Goal: Check status: Check status

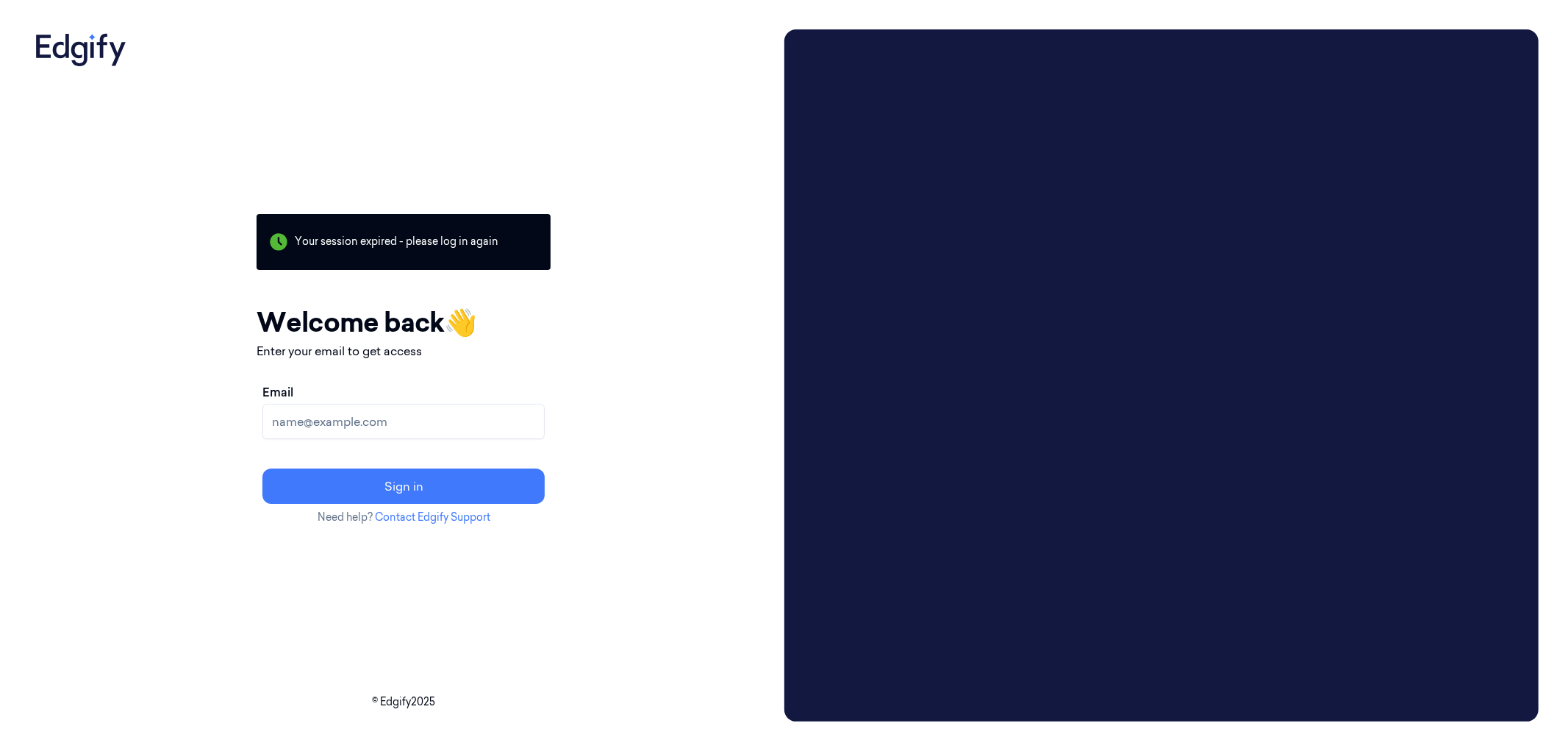
click at [497, 425] on input "Email" at bounding box center [404, 421] width 282 height 36
type input "[EMAIL_ADDRESS][DOMAIN_NAME]"
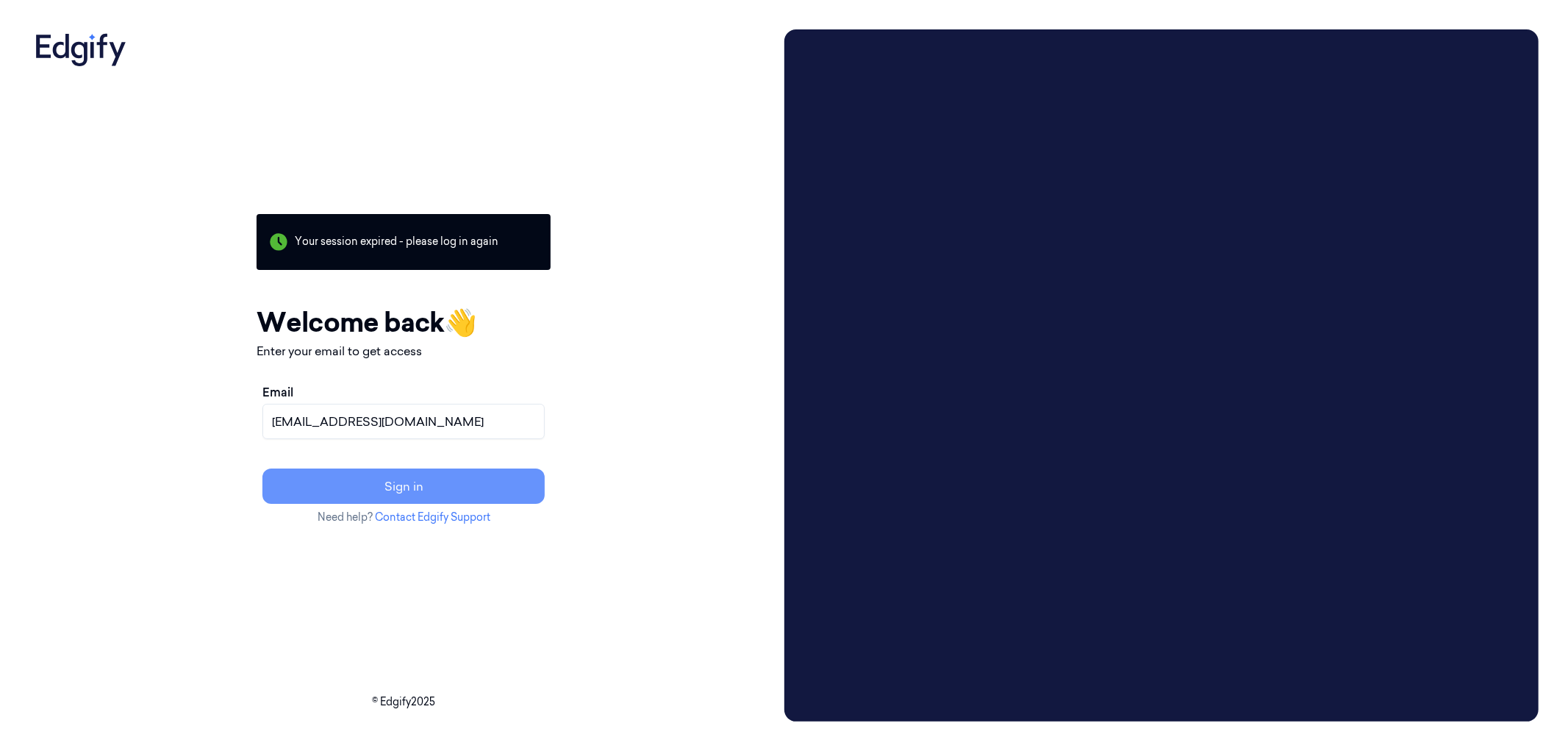
click at [415, 482] on button "Sign in" at bounding box center [404, 486] width 282 height 36
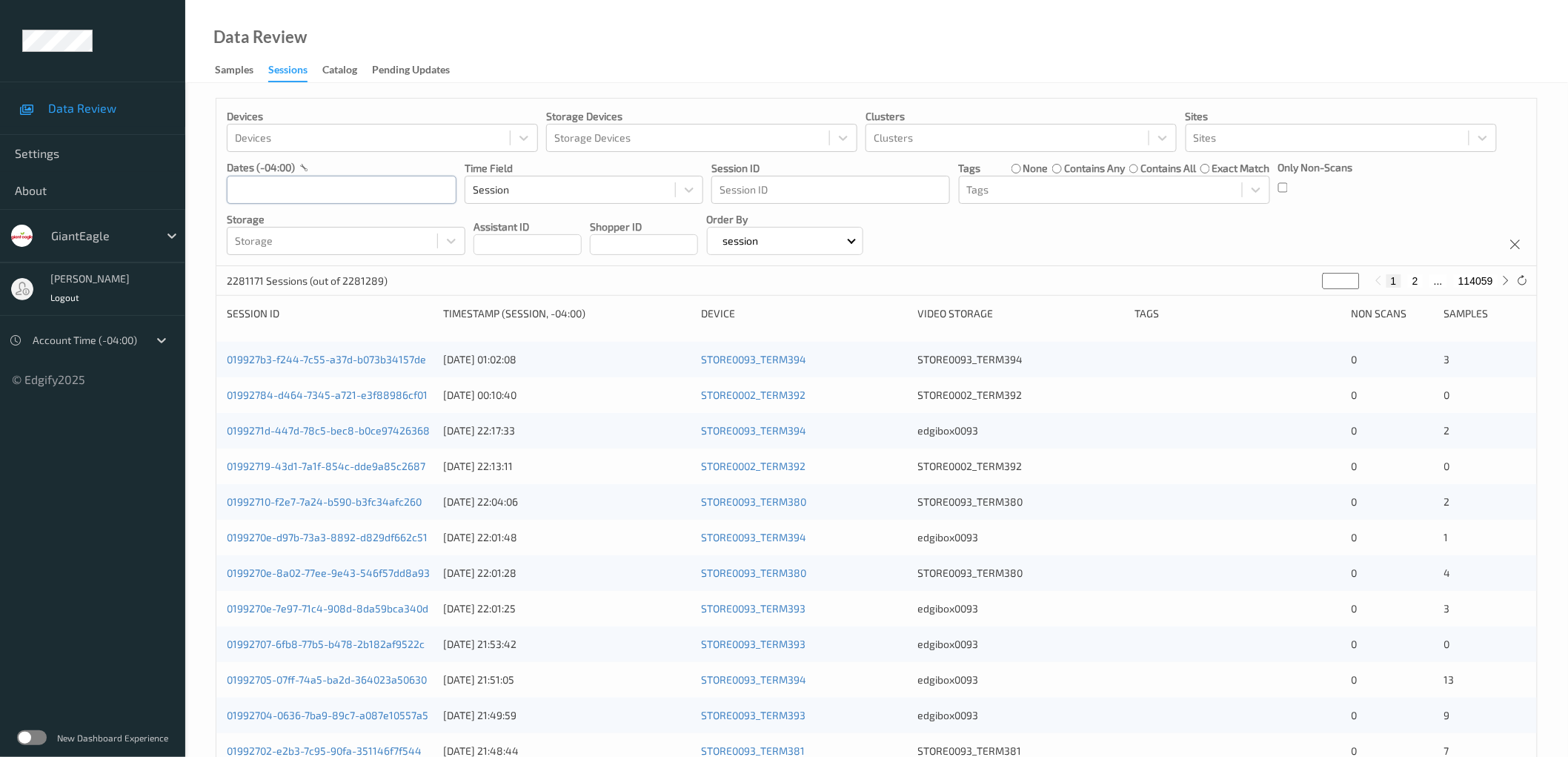
click at [383, 193] on input "text" at bounding box center [341, 190] width 229 height 28
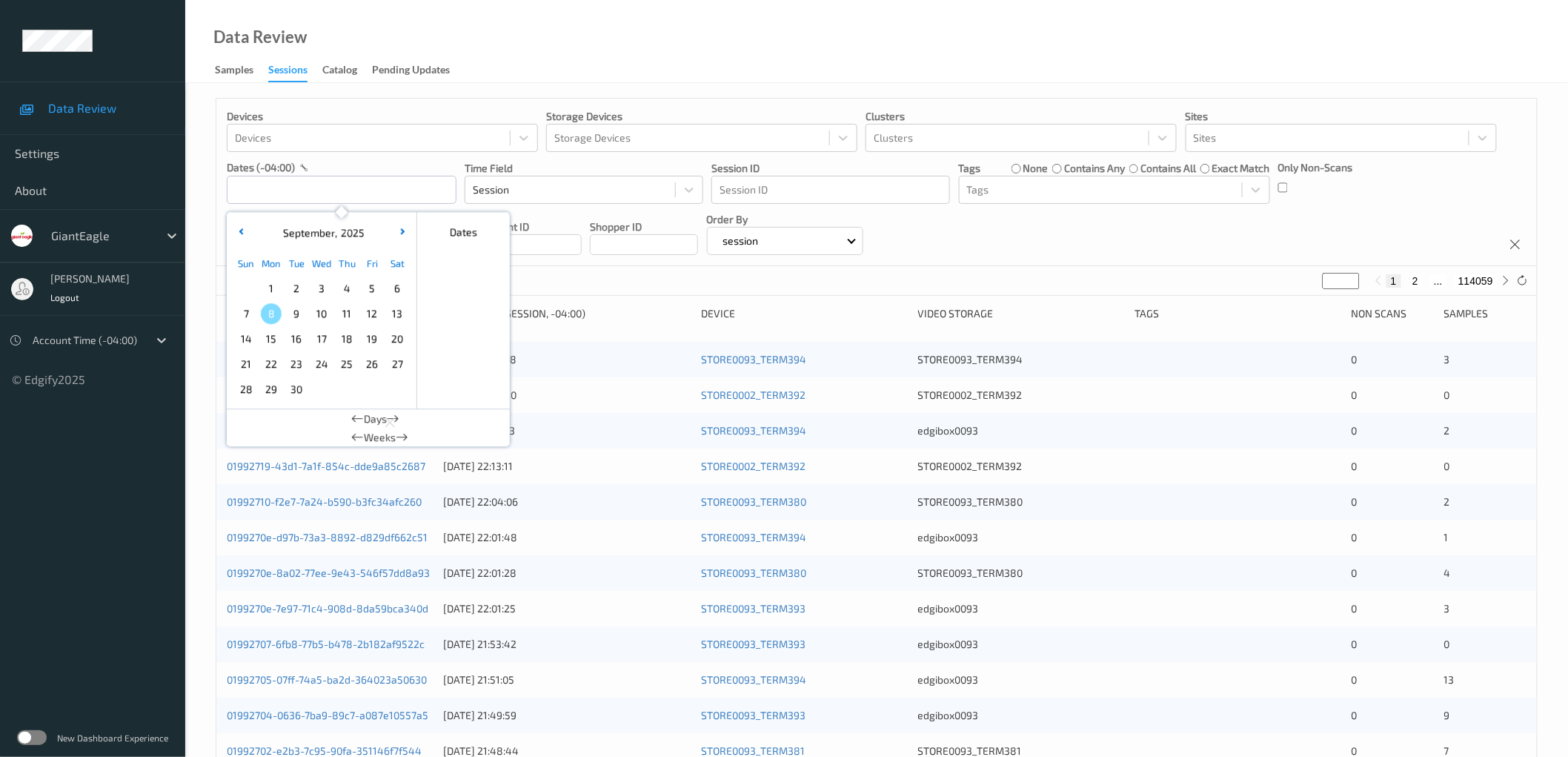
click at [368, 290] on span "5" at bounding box center [372, 288] width 21 height 21
type input "[DATE] 00:00 -> [DATE] 23:59"
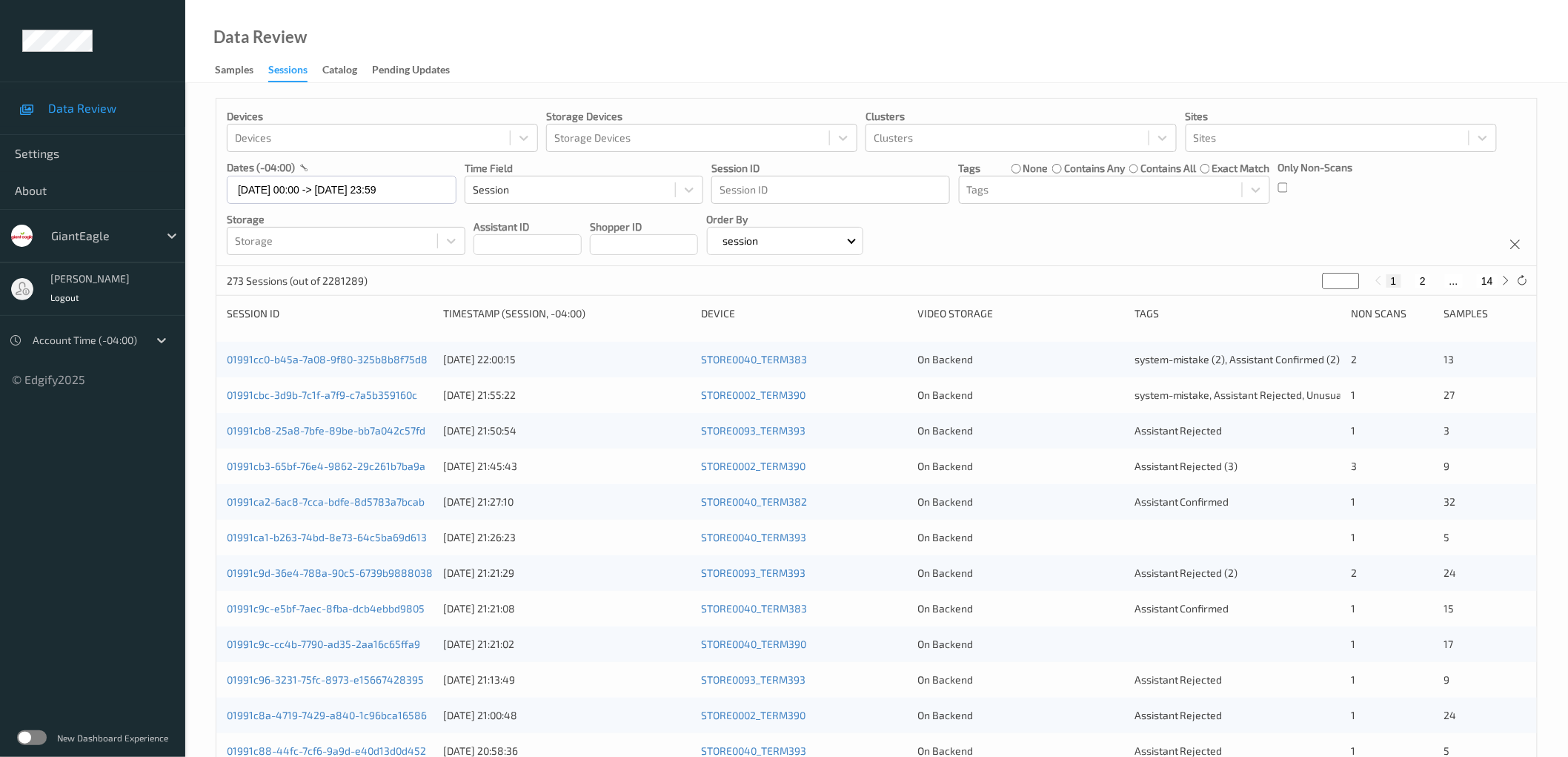
click at [1317, 205] on div "Devices Devices Storage Devices Storage Devices Clusters Clusters Sites Sites d…" at bounding box center [877, 182] width 1321 height 167
click at [1522, 280] on icon at bounding box center [1522, 281] width 11 height 11
click at [1423, 282] on button "2" at bounding box center [1423, 281] width 15 height 13
type input "*"
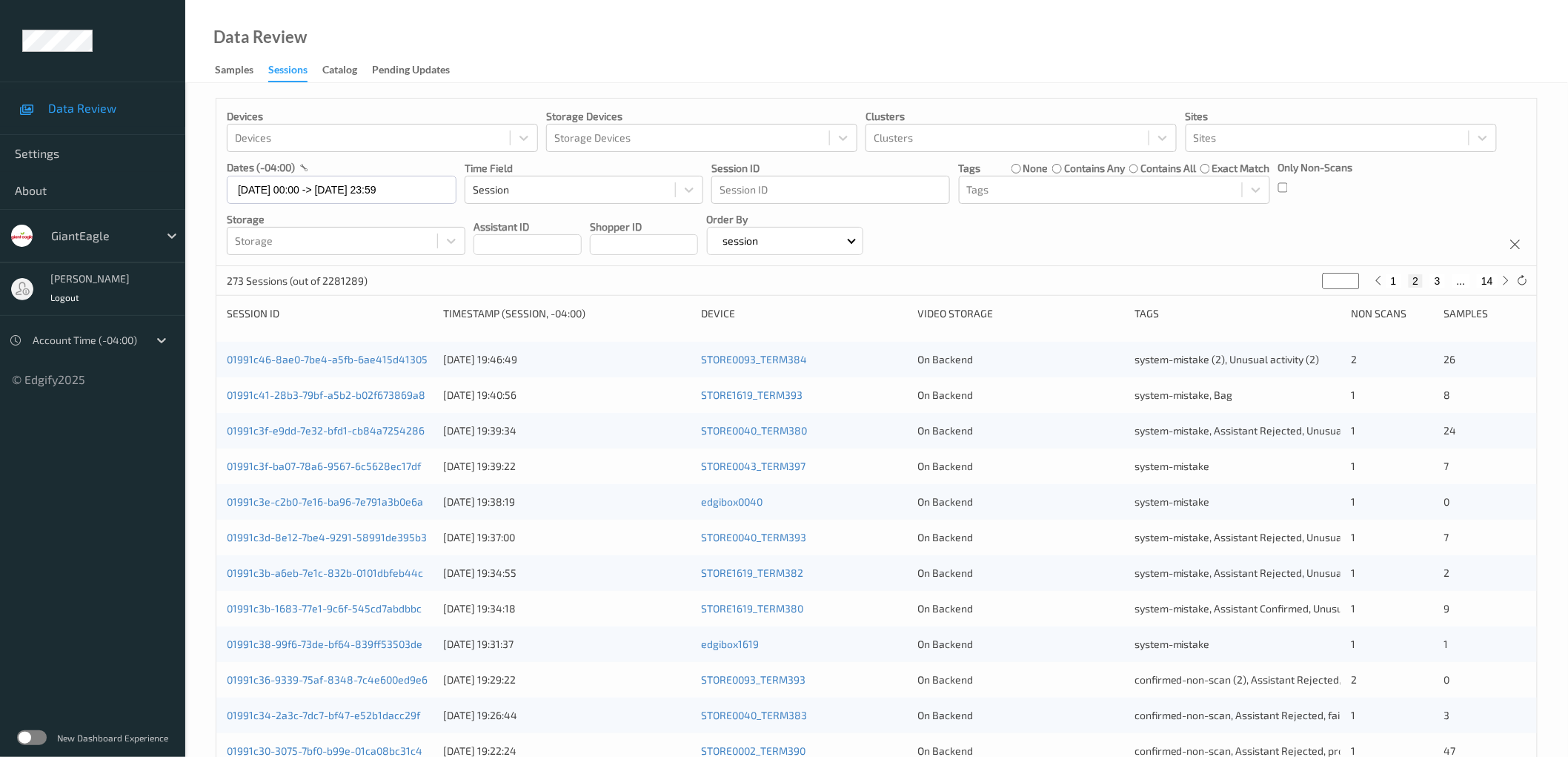
click at [1436, 279] on button "3" at bounding box center [1437, 281] width 15 height 13
type input "*"
click at [1445, 279] on button "4" at bounding box center [1446, 281] width 15 height 13
type input "*"
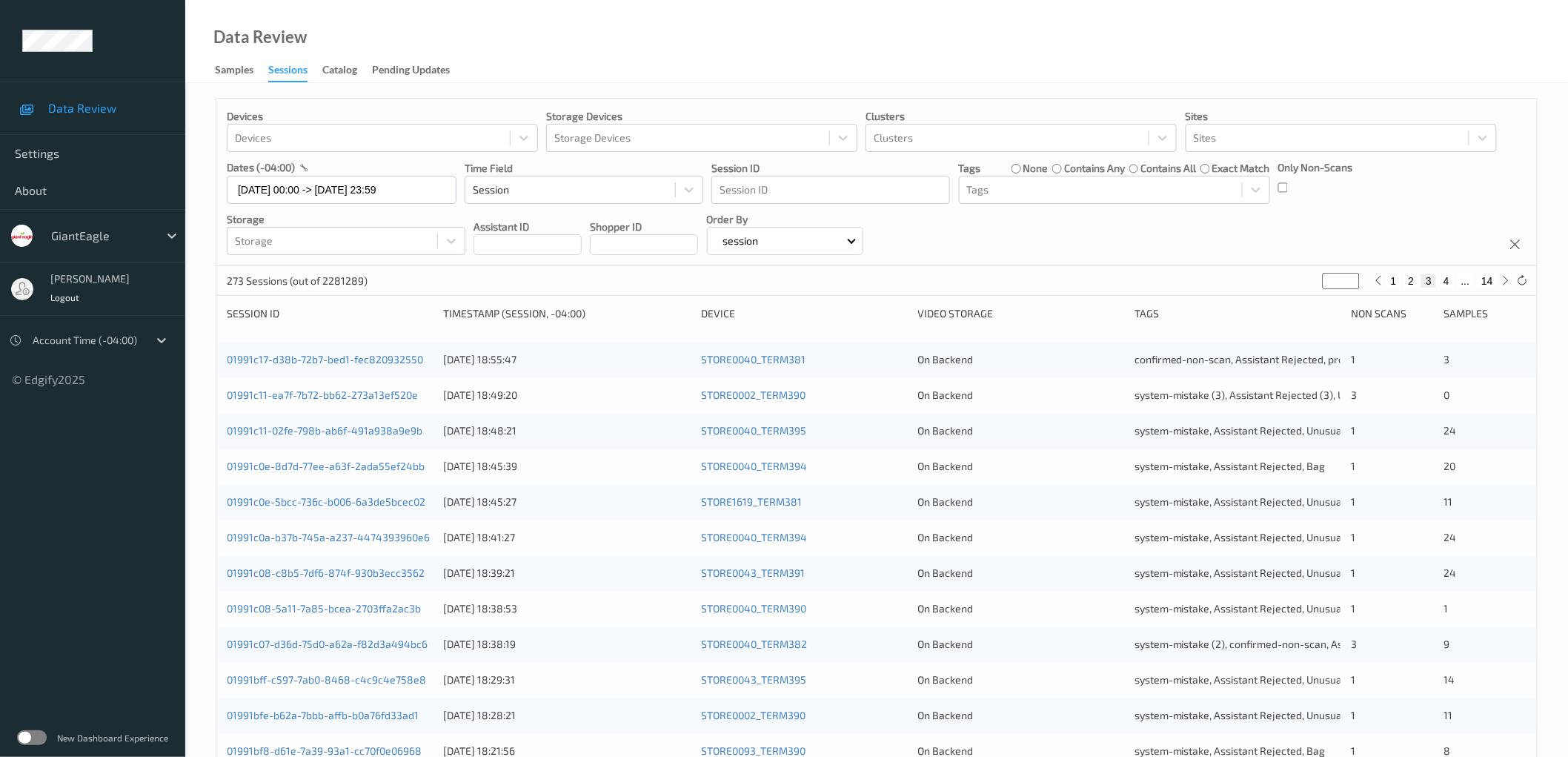
type input "*"
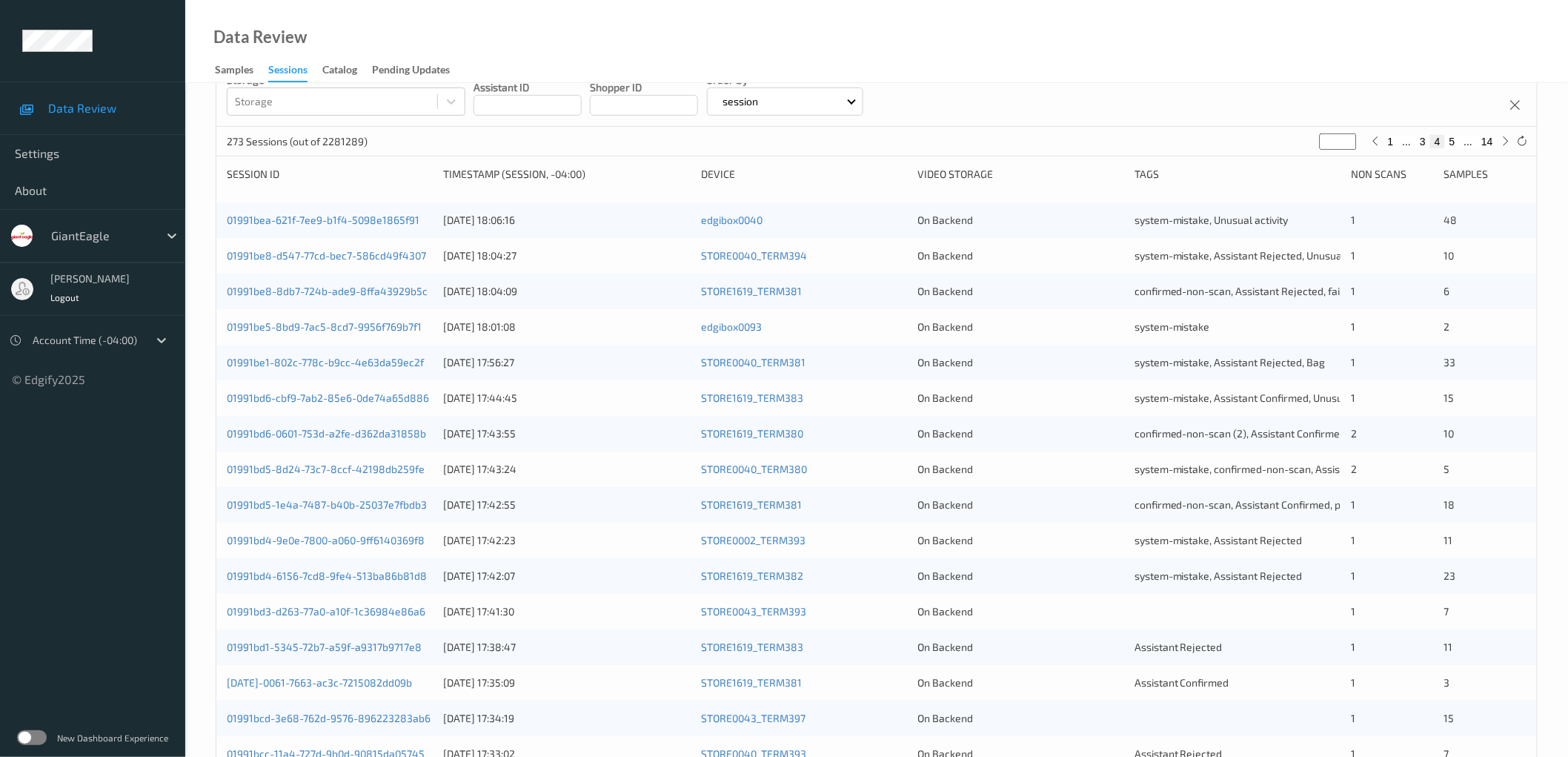
scroll to position [138, 0]
click at [1390, 143] on button "1" at bounding box center [1391, 142] width 15 height 13
type input "*"
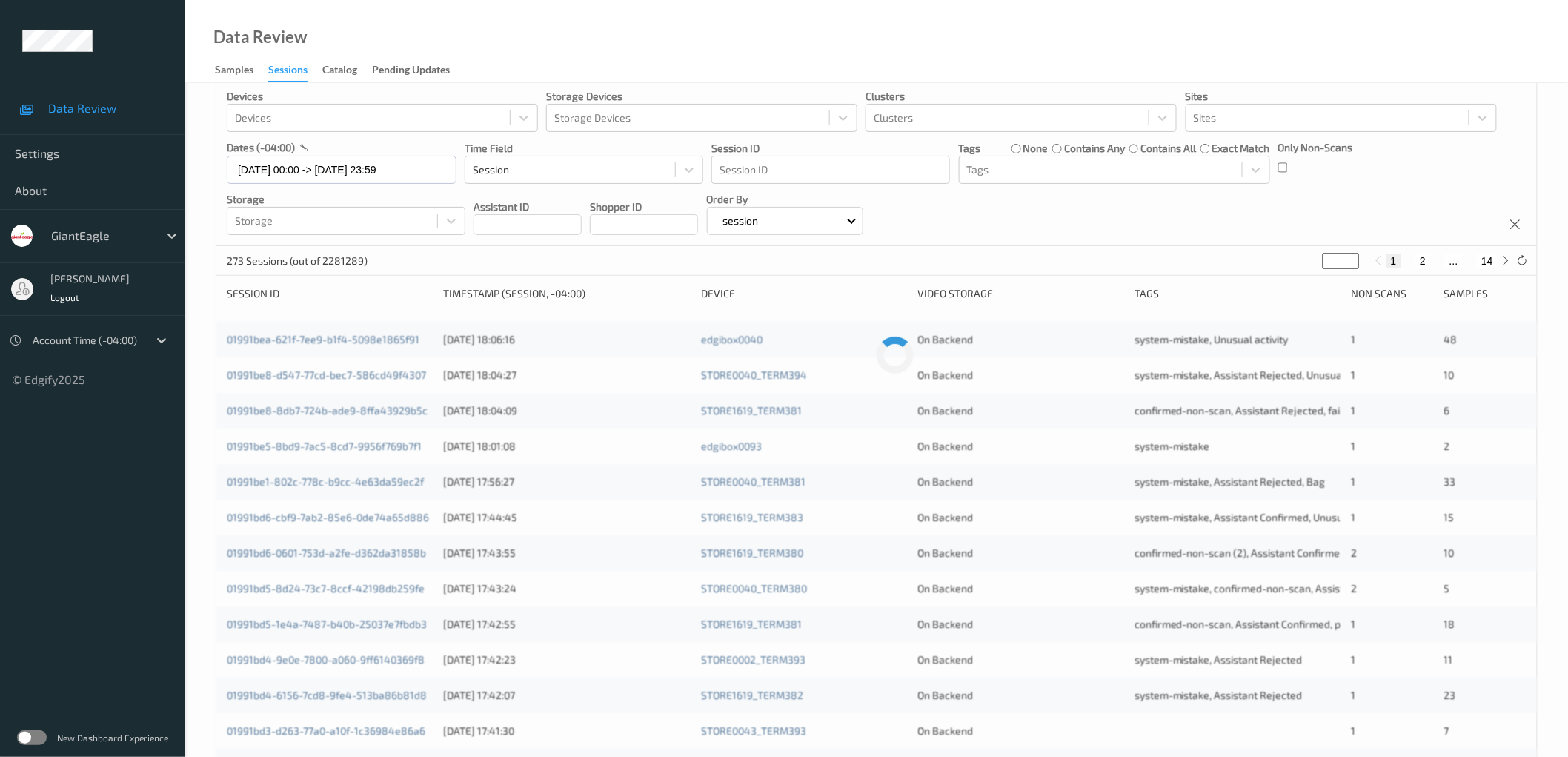
scroll to position [0, 0]
